Goal: Task Accomplishment & Management: Manage account settings

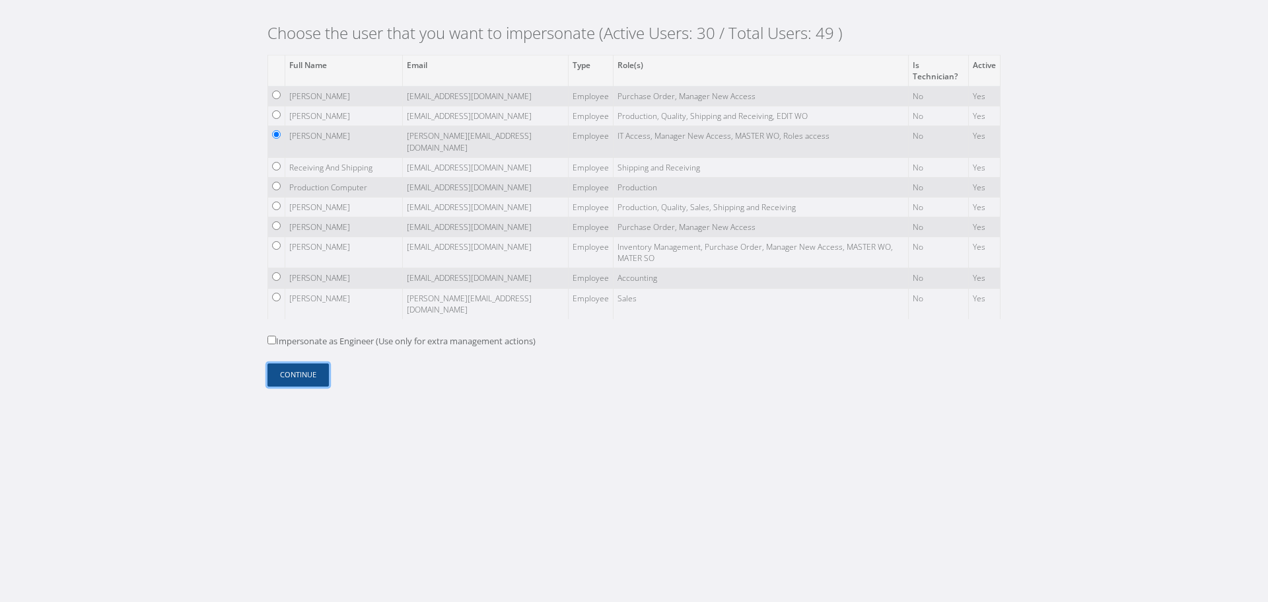
click at [279, 374] on button "Continue" at bounding box center [297, 374] width 61 height 23
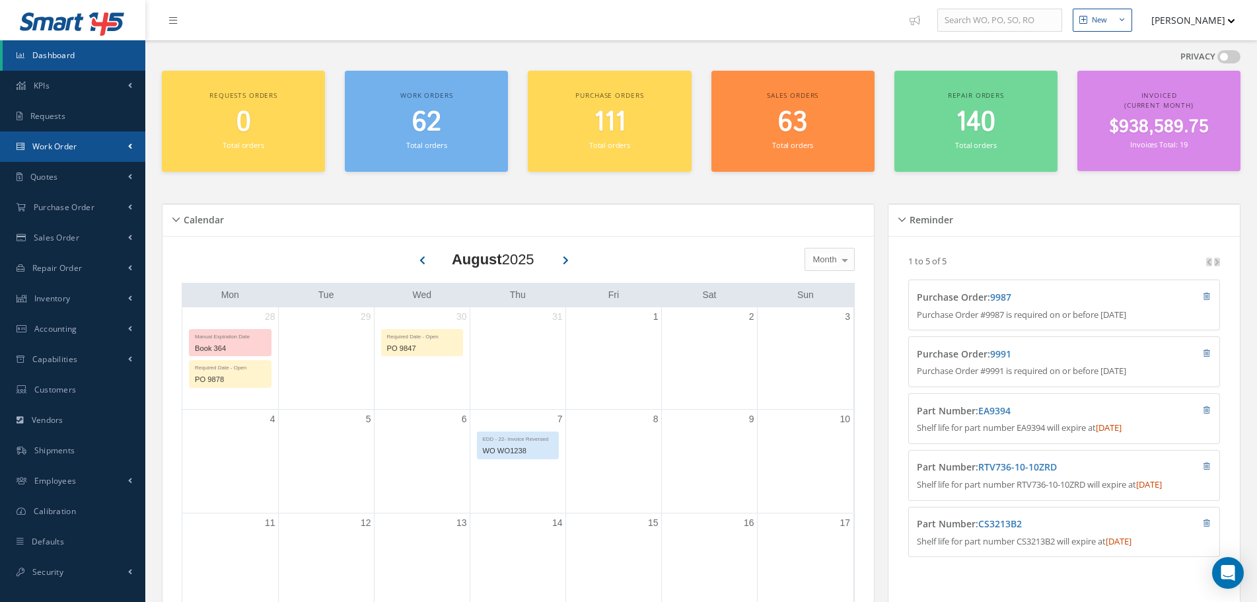
click at [110, 138] on link "Work Order" at bounding box center [72, 146] width 145 height 30
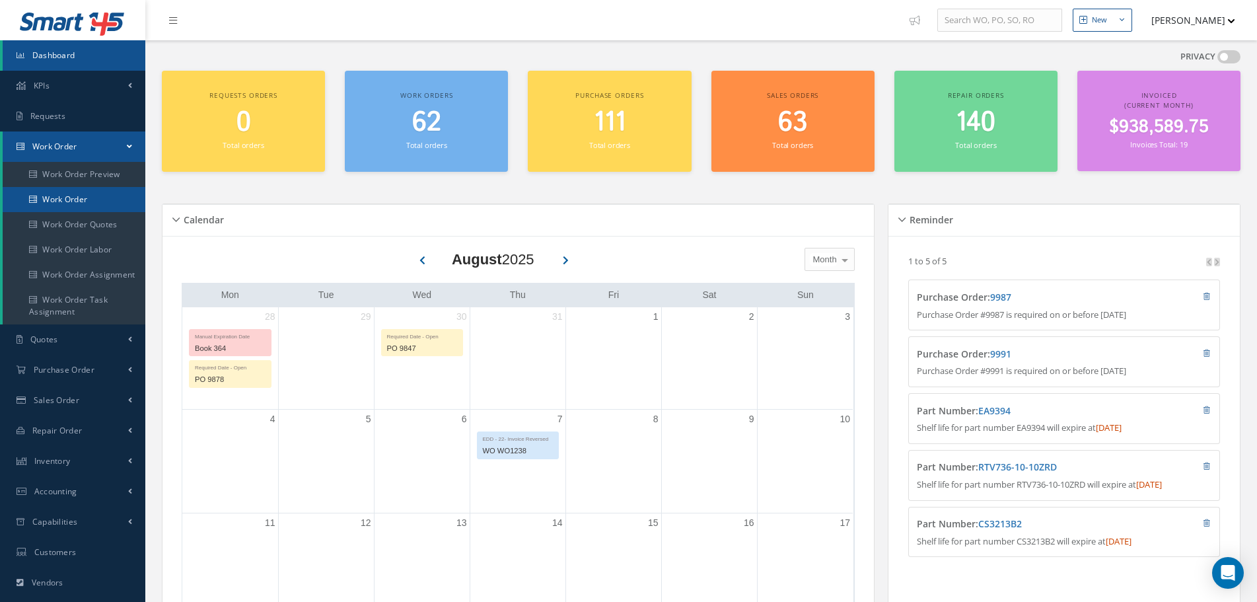
click at [80, 196] on link "Work Order" at bounding box center [74, 199] width 143 height 25
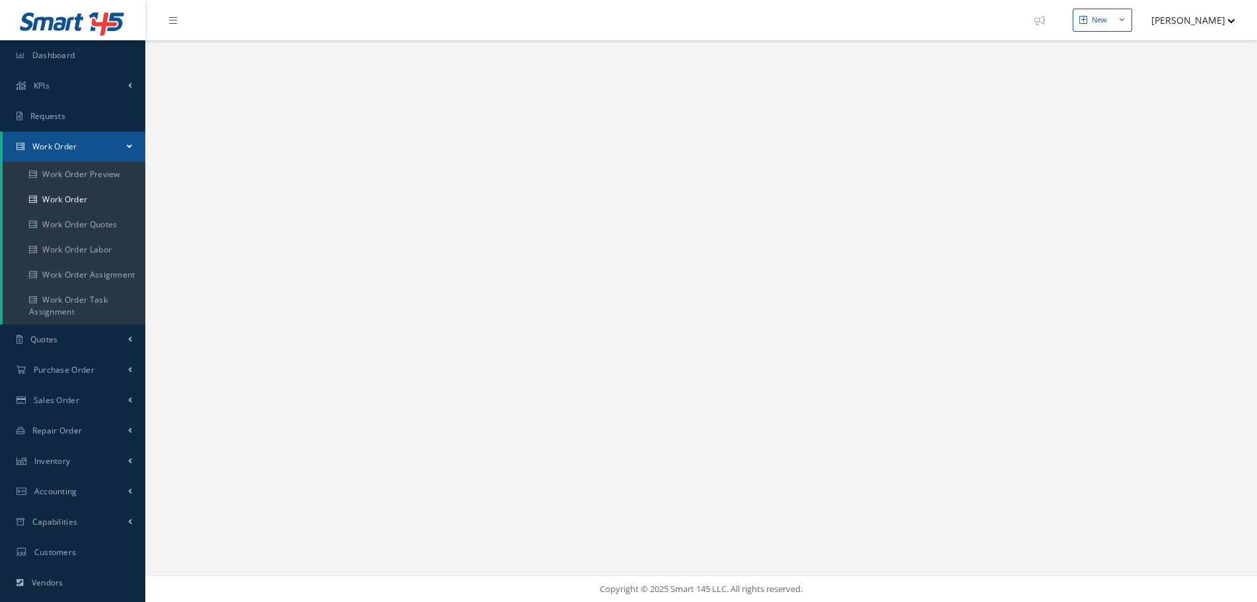
select select "25"
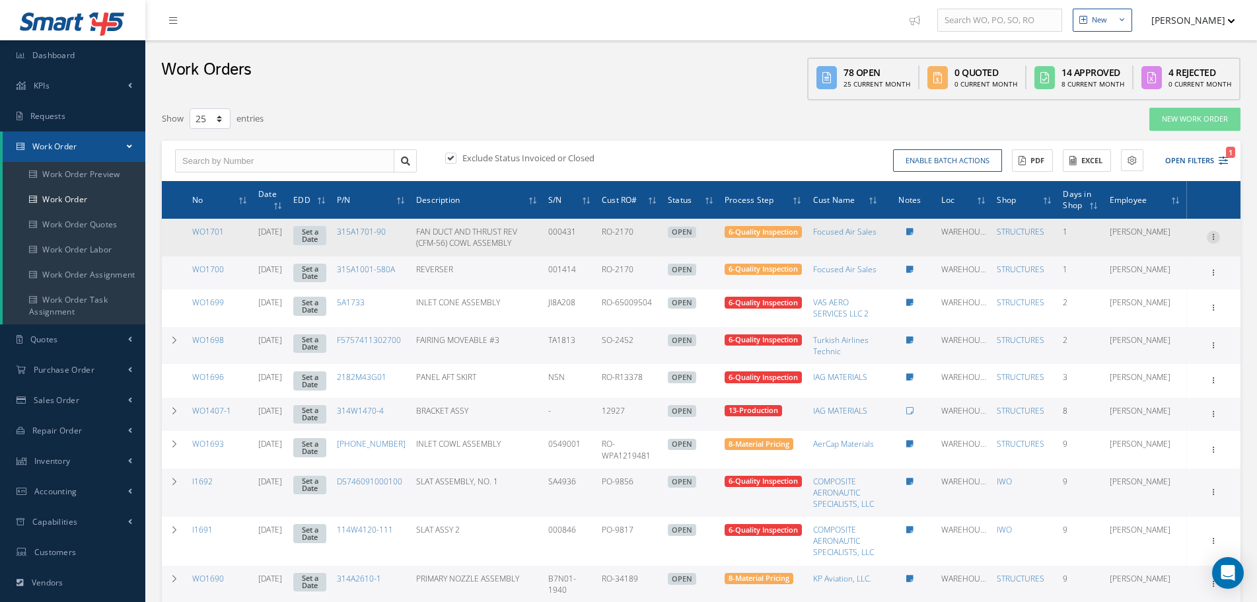
click at [1213, 233] on icon at bounding box center [1213, 236] width 13 height 11
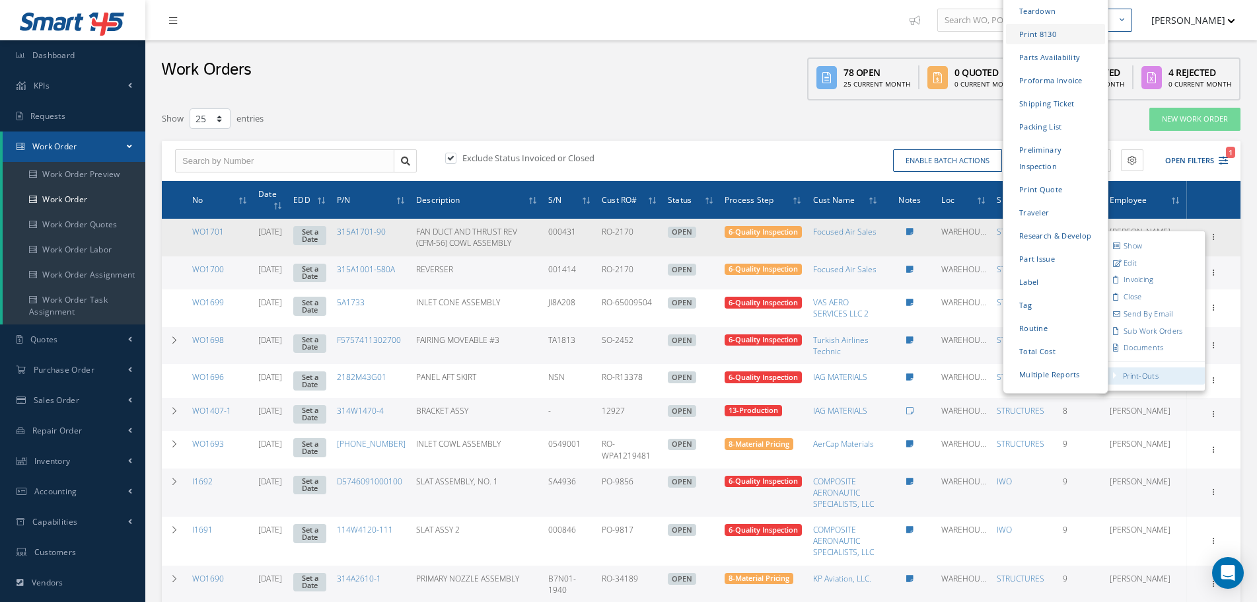
click at [1043, 27] on link "Print 8130" at bounding box center [1055, 34] width 99 height 20
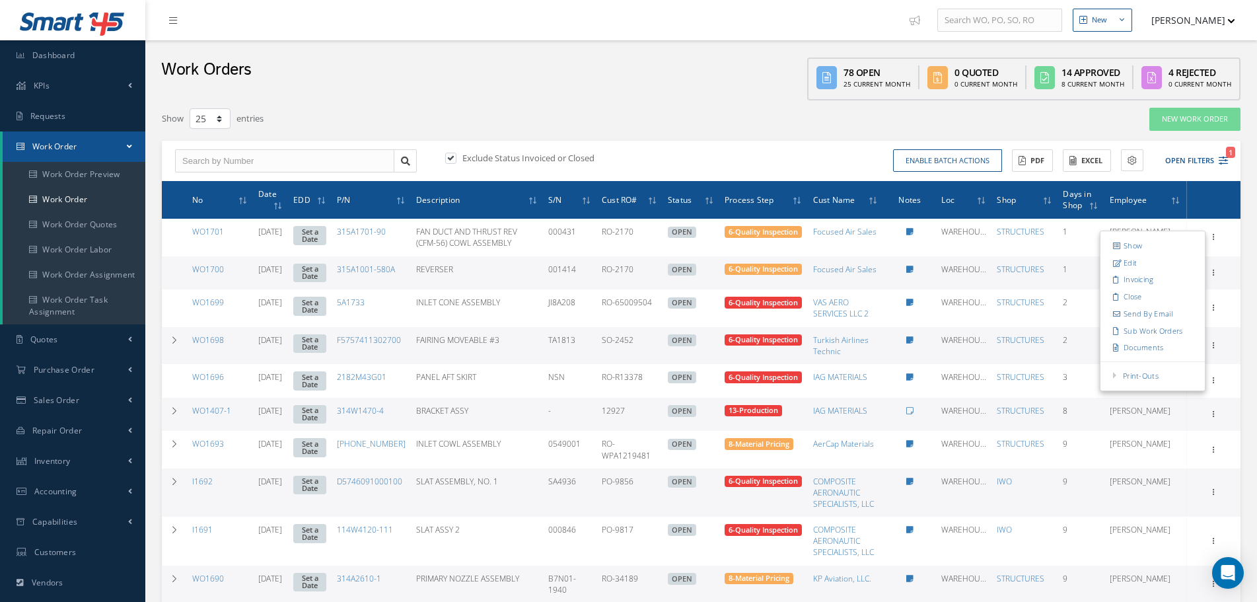
click at [798, 118] on div "New Work Order" at bounding box center [1022, 119] width 458 height 24
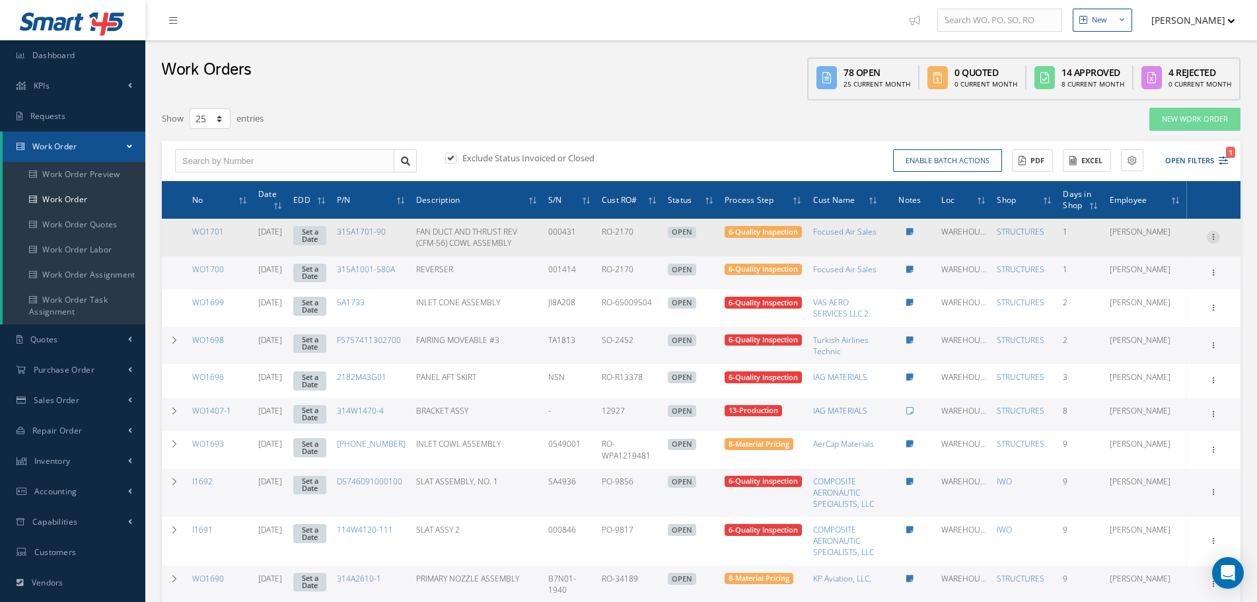
click at [1215, 237] on icon at bounding box center [1213, 236] width 13 height 11
click at [1165, 258] on link "Edit" at bounding box center [1152, 262] width 104 height 17
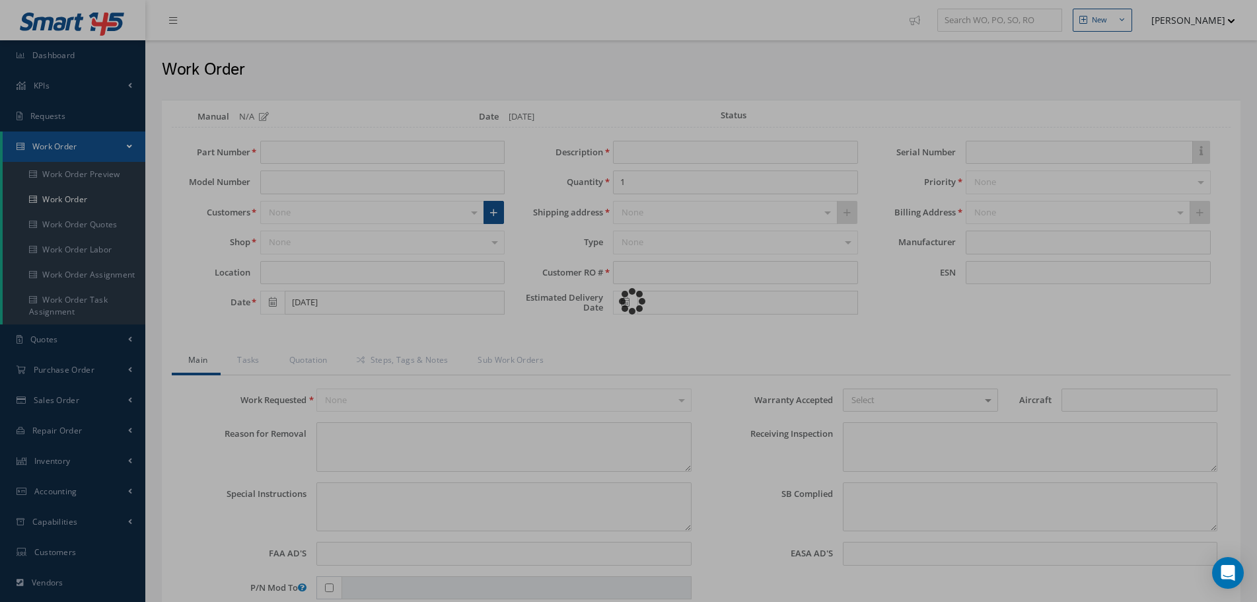
type input "315A1701-90"
type input "WAREHOUSE2"
type input "[DATE]"
type input "FAN DUCT AND THRUST REV (CFM-56) COWL ASSEMBLY"
type input "RO-2170"
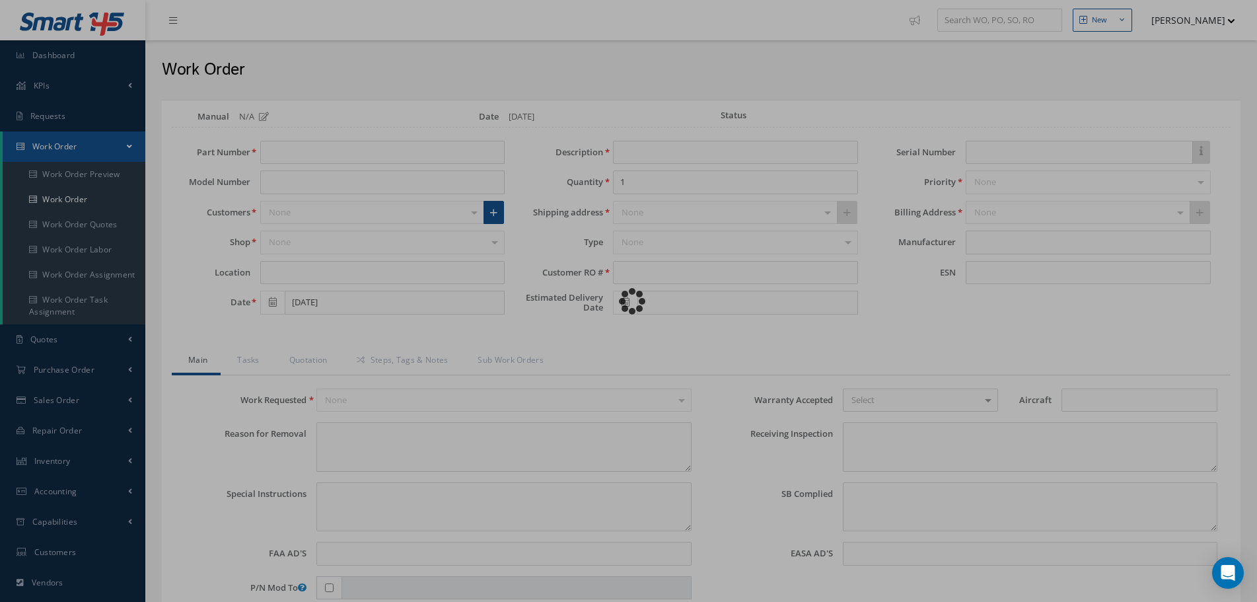
type input "000431"
type textarea "UNIT ACQUIRED FROM PARTS VENDOR UNDER A/C DISMANTLING PROGRAM"
type textarea "PLEASE SEE R.O. FOR DETAILS"
type input "NONE"
type input "B737 CLASSIC & NG"
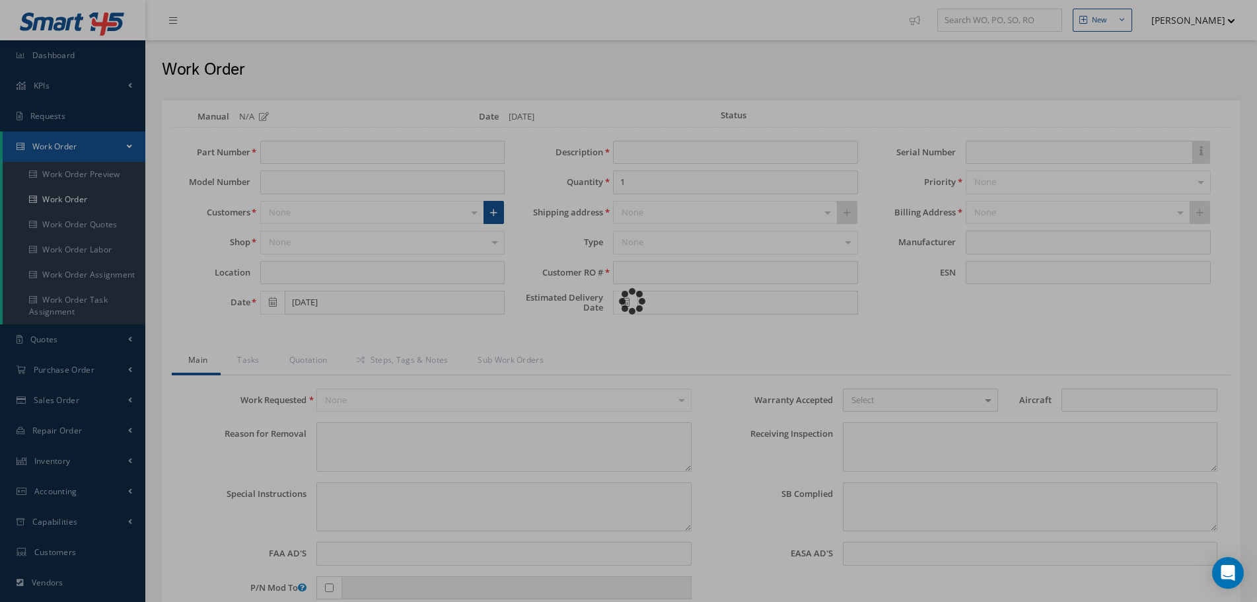
type textarea "NO VISUAL DAMAGE"
type textarea "NONE"
type input "NONE"
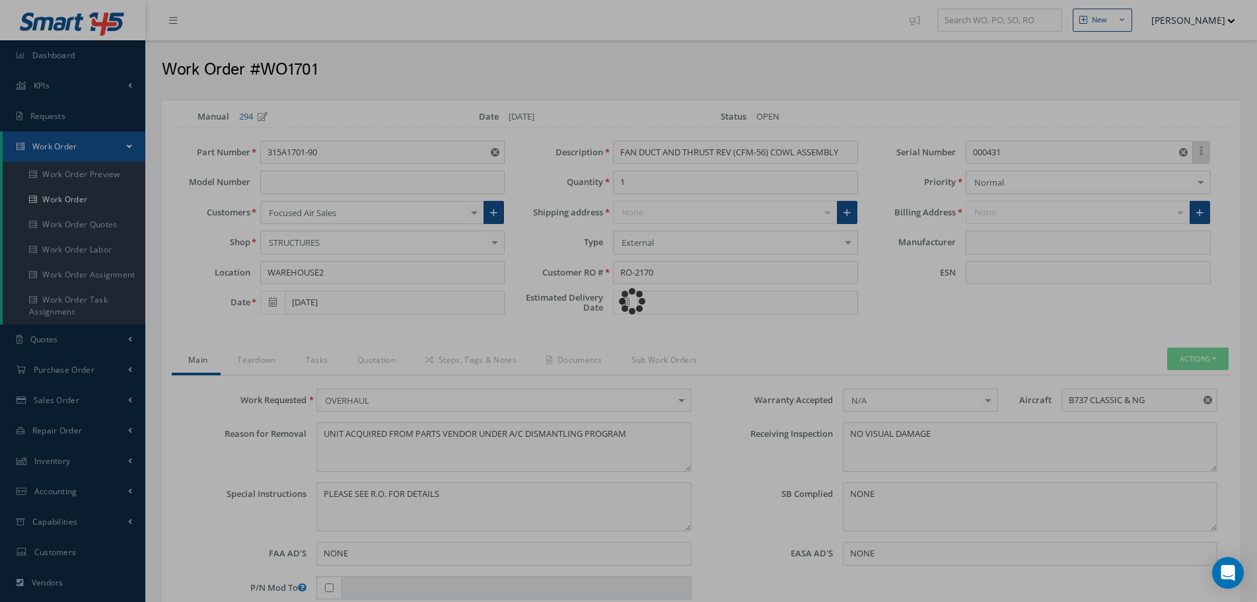
type input "Boeing"
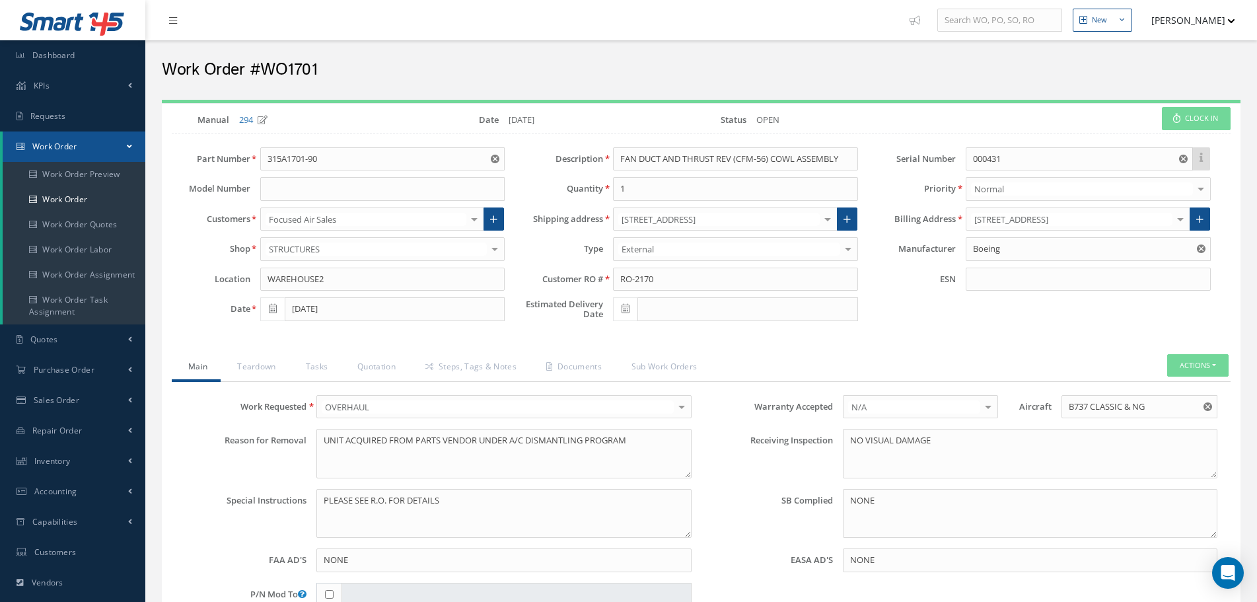
click at [568, 238] on div "Type External External Internal No elements found. List is empty." at bounding box center [691, 249] width 353 height 24
click at [793, 129] on div "Status OPEN" at bounding box center [791, 122] width 180 height 17
click at [538, 75] on h2 "Work Order #WO1701" at bounding box center [701, 70] width 1079 height 20
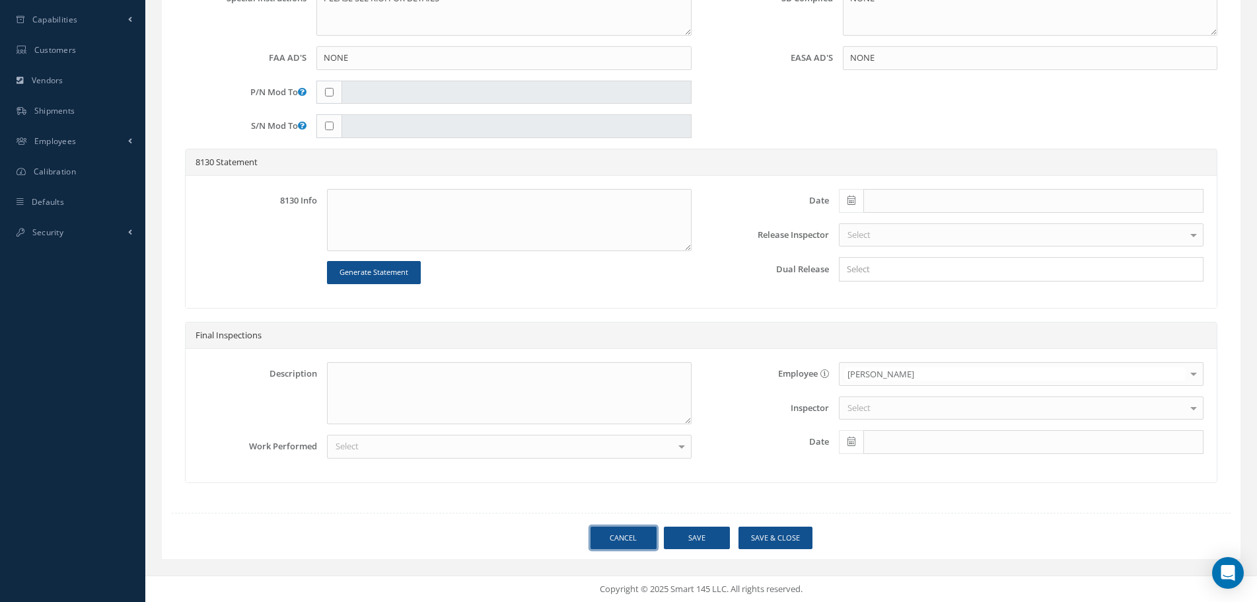
click at [624, 532] on link "Cancel" at bounding box center [623, 537] width 66 height 23
select select "25"
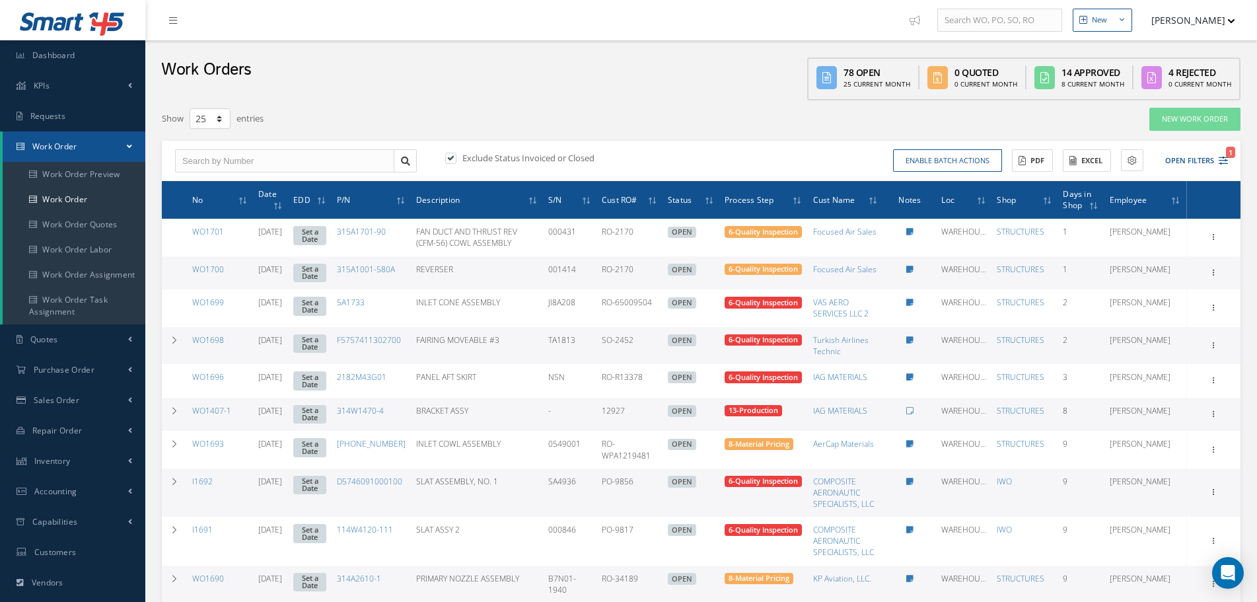
click at [456, 156] on label at bounding box center [457, 158] width 3 height 12
click at [451, 156] on input "checkbox" at bounding box center [449, 159] width 9 height 9
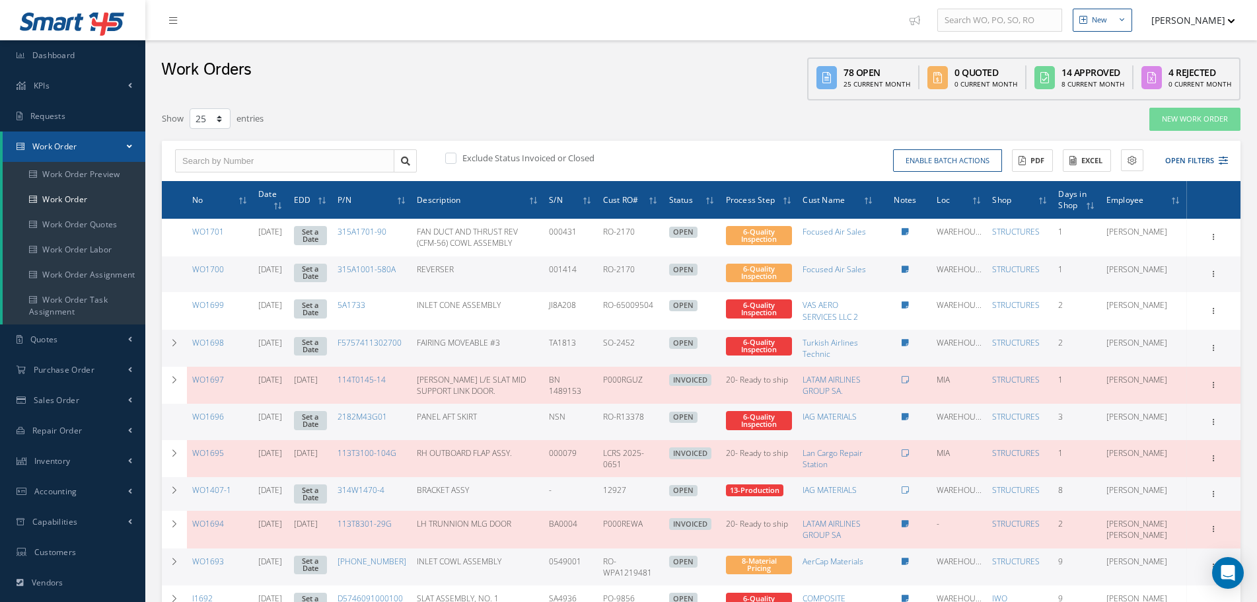
click at [456, 156] on label at bounding box center [457, 158] width 3 height 12
click at [451, 156] on input "checkbox" at bounding box center [449, 159] width 9 height 9
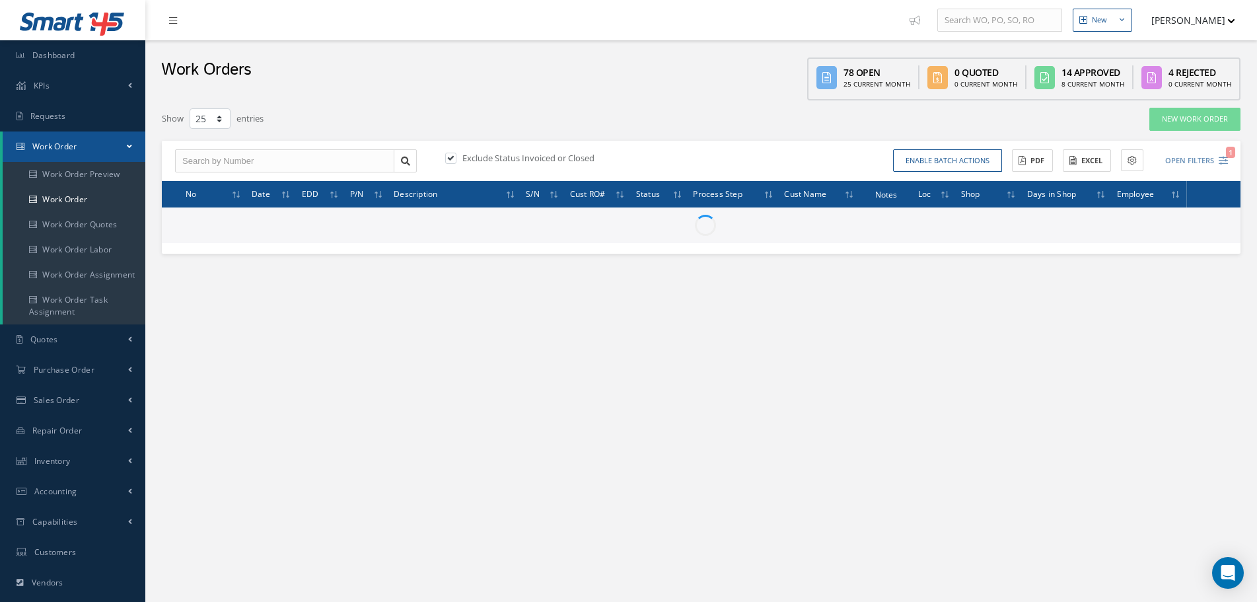
click at [456, 160] on label at bounding box center [457, 158] width 3 height 12
click at [454, 160] on input "checkbox" at bounding box center [449, 159] width 9 height 9
checkbox input "false"
